Goal: Information Seeking & Learning: Learn about a topic

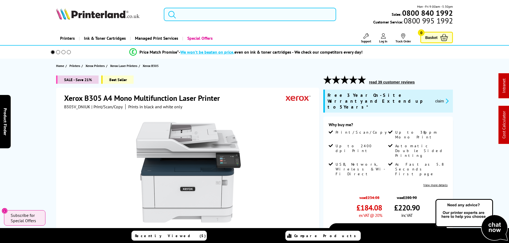
click at [200, 16] on input "search" at bounding box center [250, 14] width 172 height 13
